Goal: Check status: Check status

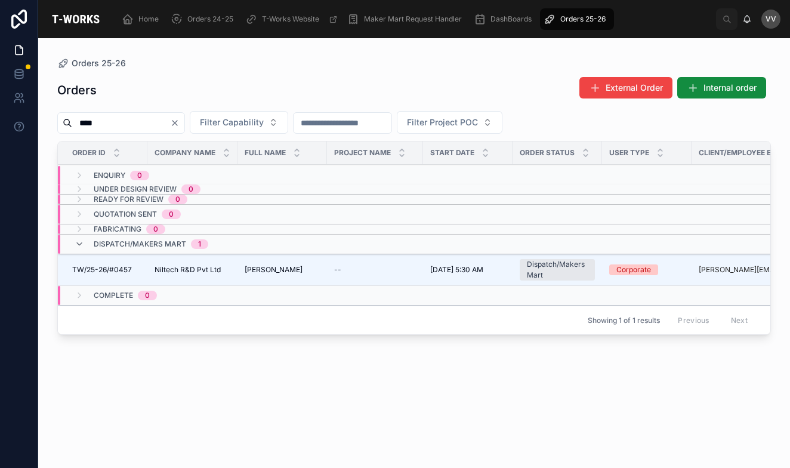
click at [21, 307] on div at bounding box center [19, 234] width 38 height 468
click at [180, 121] on icon "Clear" at bounding box center [175, 123] width 10 height 10
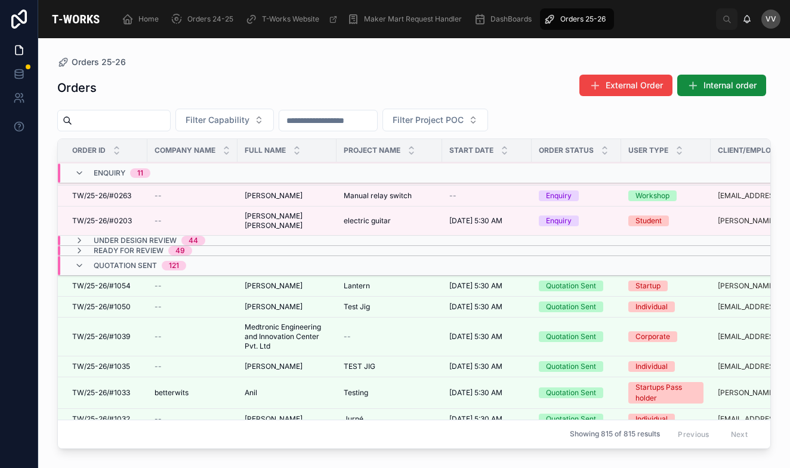
scroll to position [204, 0]
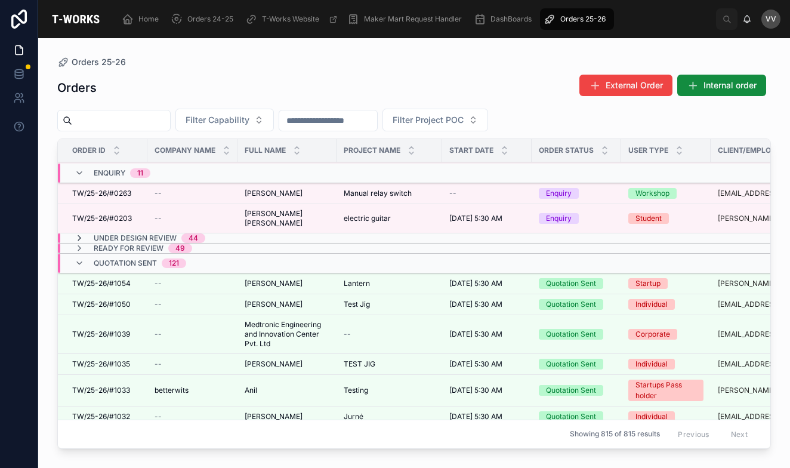
click at [78, 239] on icon at bounding box center [80, 238] width 10 height 10
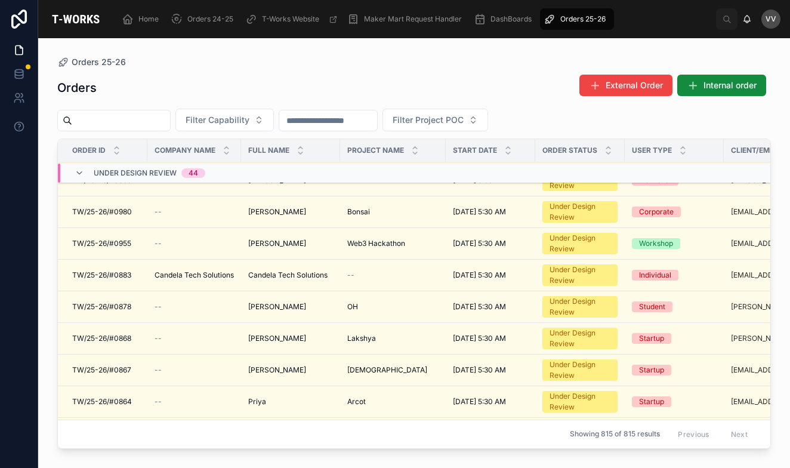
scroll to position [663, 0]
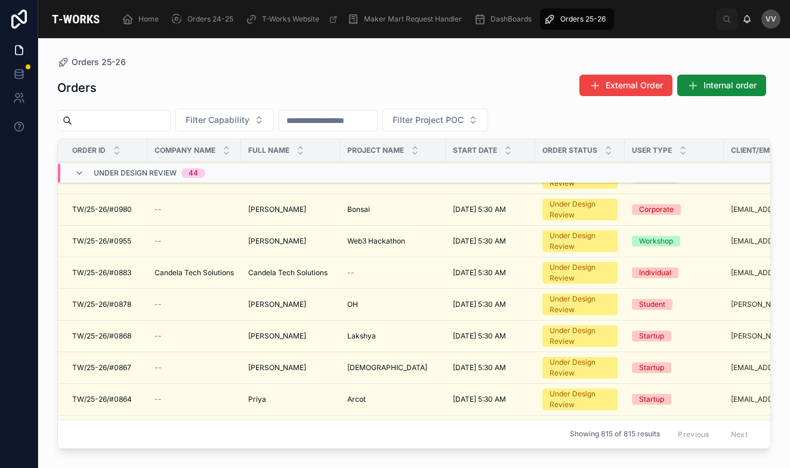
click at [170, 126] on input "text" at bounding box center [121, 120] width 98 height 17
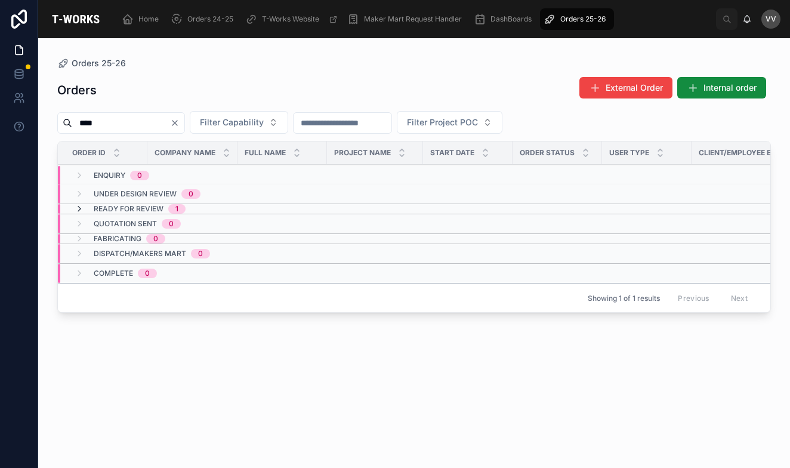
type input "****"
click at [79, 208] on icon at bounding box center [80, 209] width 10 height 10
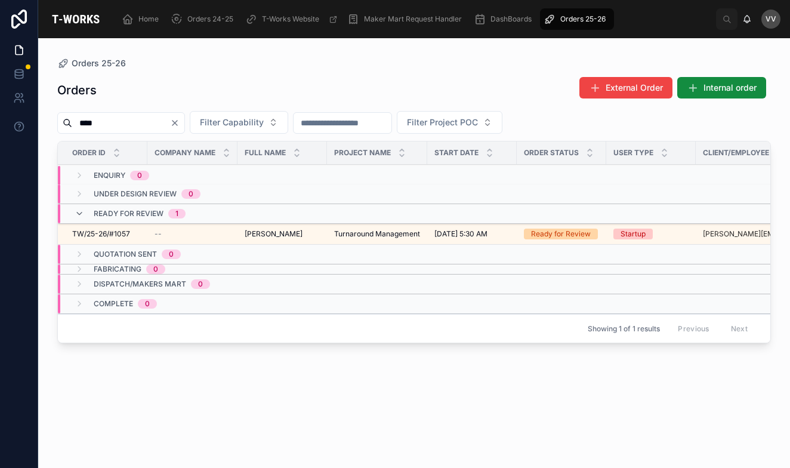
click at [118, 233] on span "TW/25-26/#1057" at bounding box center [101, 234] width 58 height 10
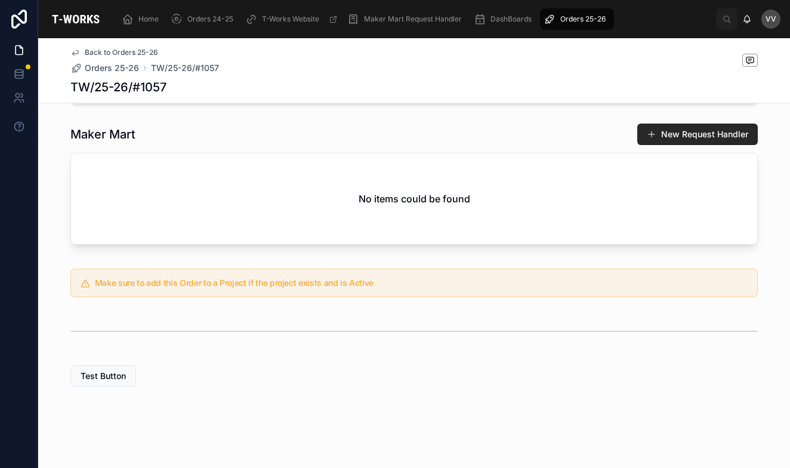
scroll to position [224, 0]
click at [103, 68] on span "Orders 25-26" at bounding box center [112, 68] width 54 height 12
